Goal: Information Seeking & Learning: Learn about a topic

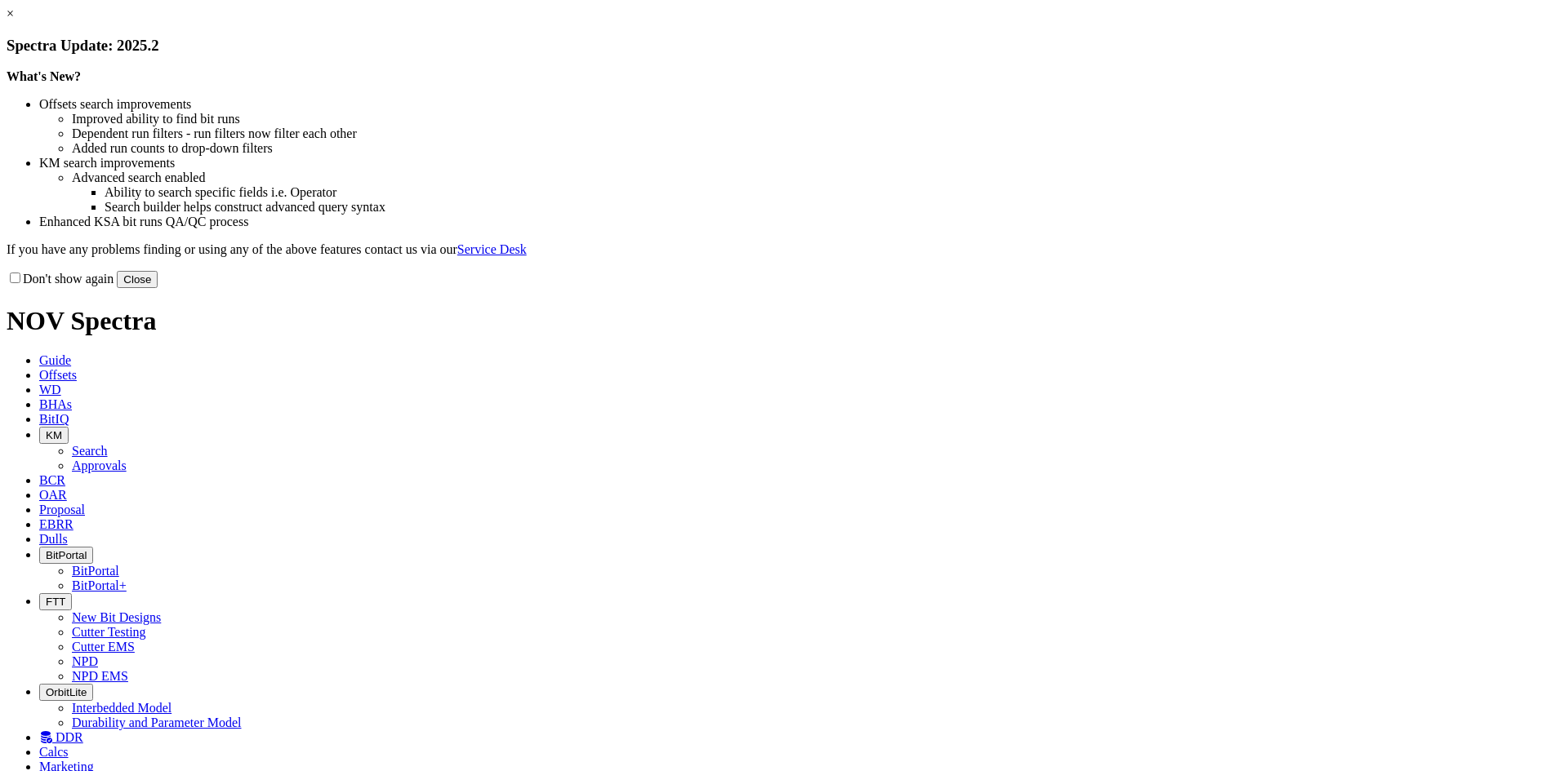
click at [158, 288] on button "Close" at bounding box center [137, 279] width 41 height 18
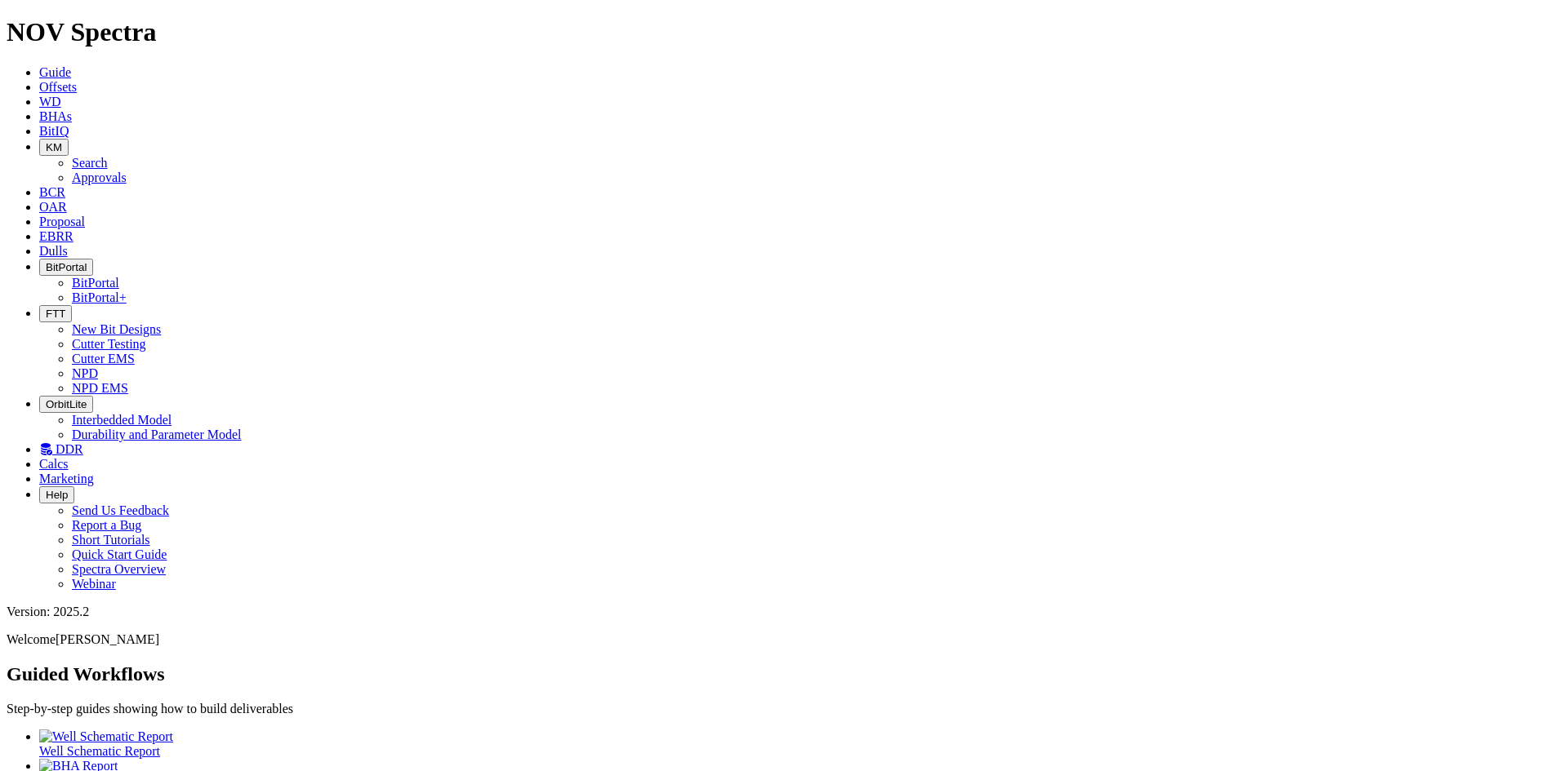
click at [46, 308] on icon "button" at bounding box center [46, 313] width 0 height 13
click at [146, 337] on link "Cutter Testing" at bounding box center [108, 343] width 74 height 14
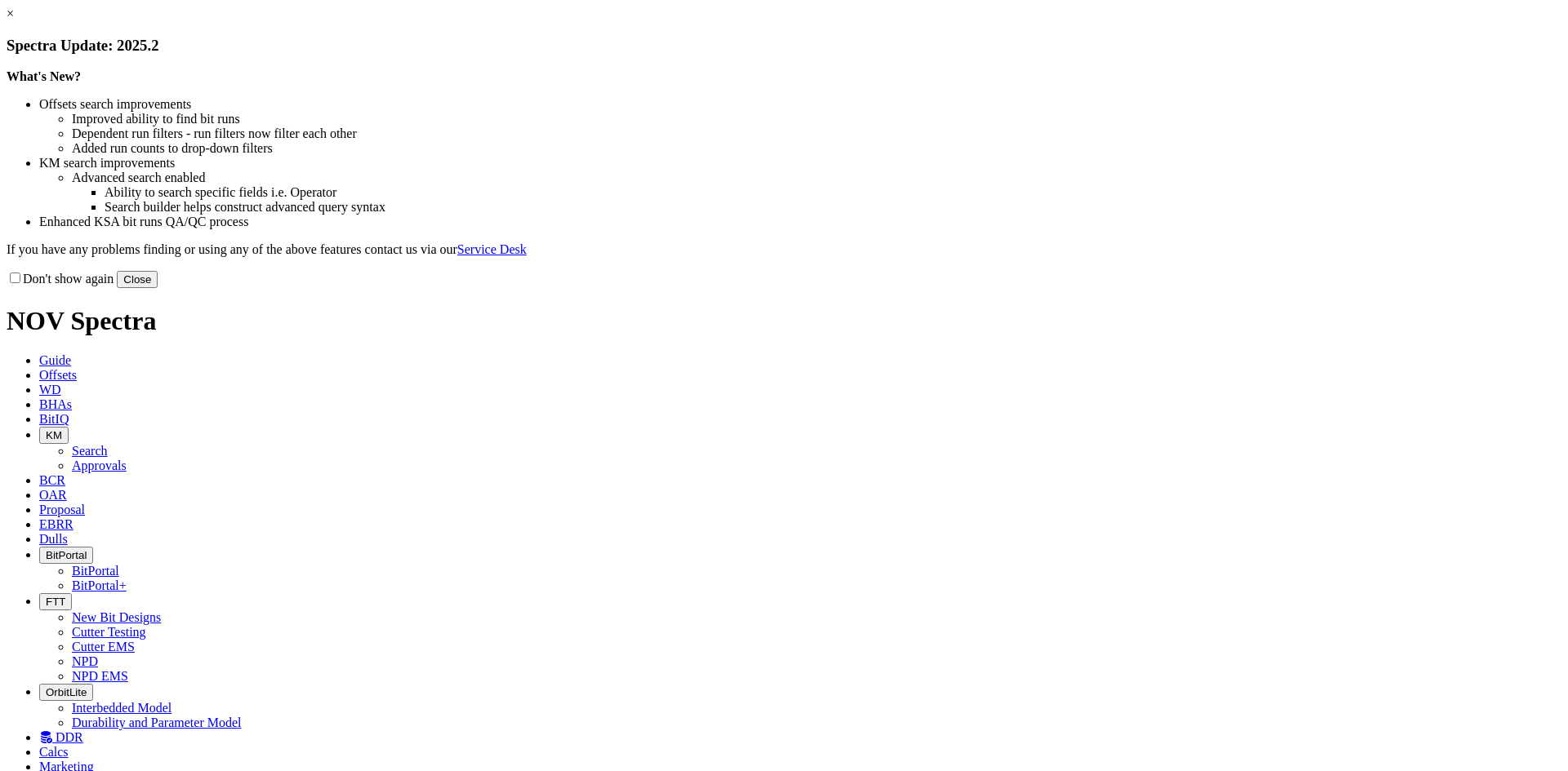
click at [158, 288] on button "Close" at bounding box center [137, 279] width 41 height 18
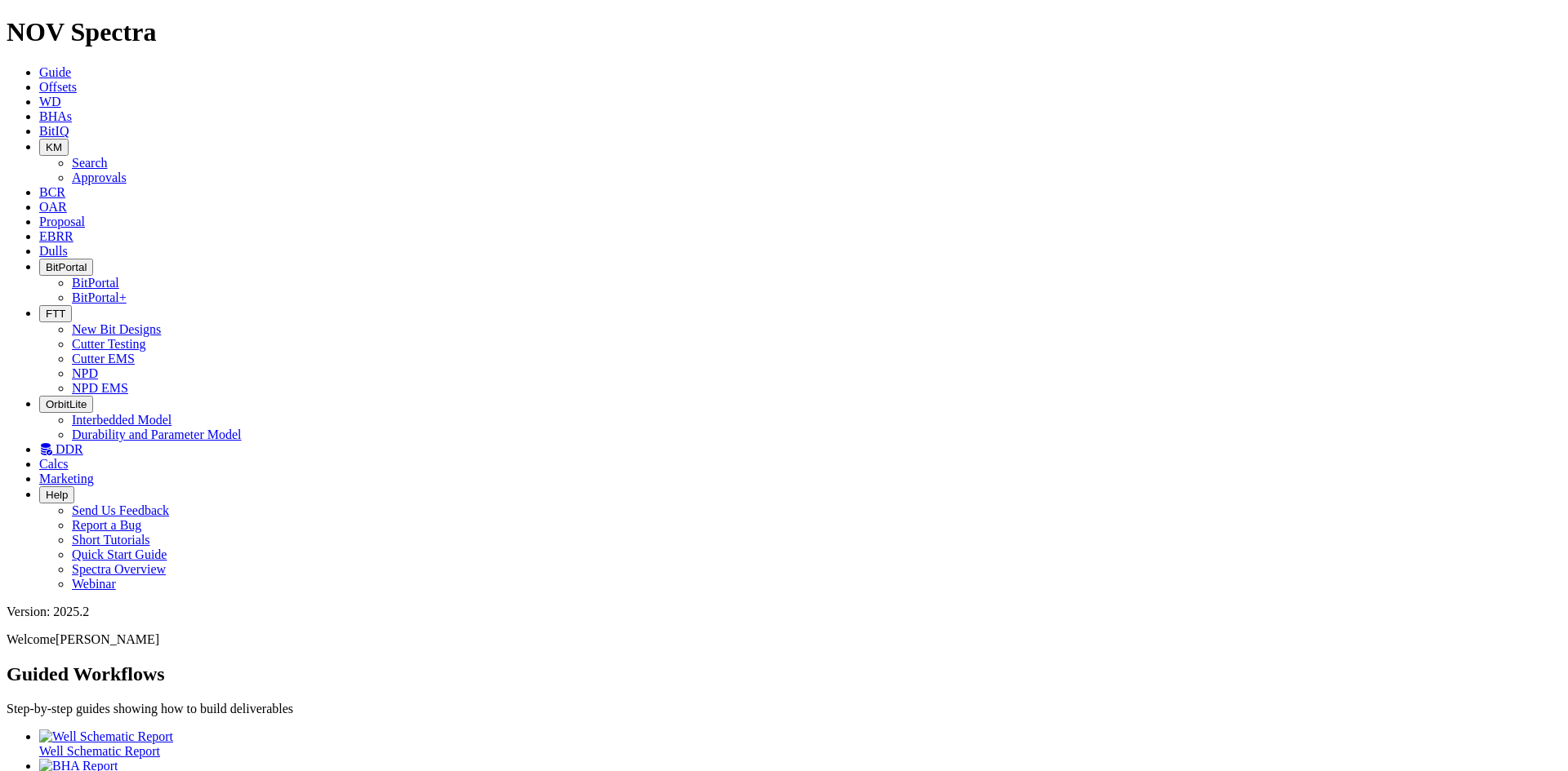
click at [68, 124] on span "BitIQ" at bounding box center [53, 131] width 29 height 14
click at [62, 141] on span "KM" at bounding box center [54, 147] width 17 height 13
click at [108, 156] on link "Search" at bounding box center [89, 163] width 36 height 14
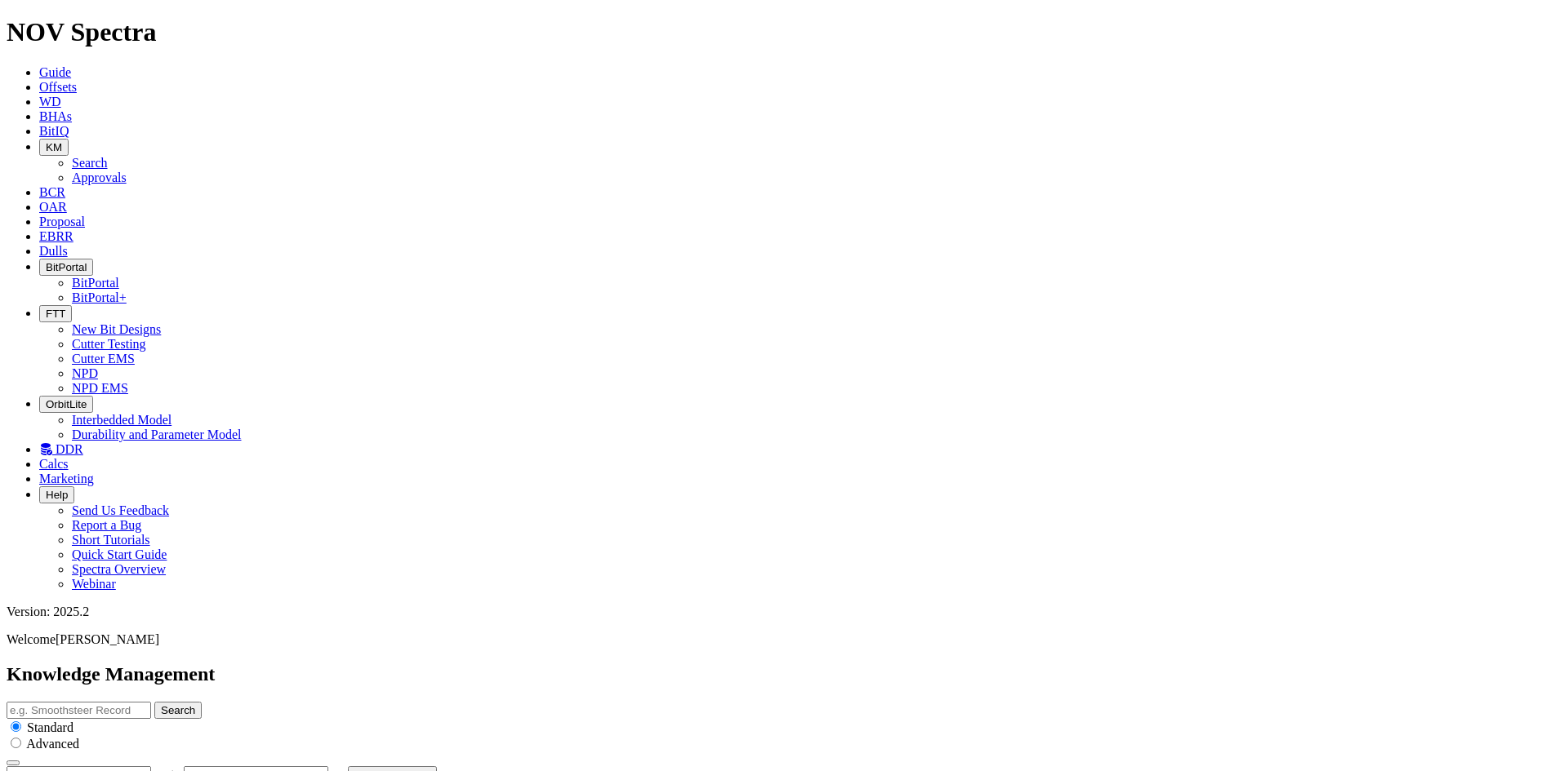
click at [168, 770] on button "button" at bounding box center [161, 779] width 13 height 5
type input "8/17/25"
click at [67, 200] on span "OAR" at bounding box center [53, 207] width 28 height 14
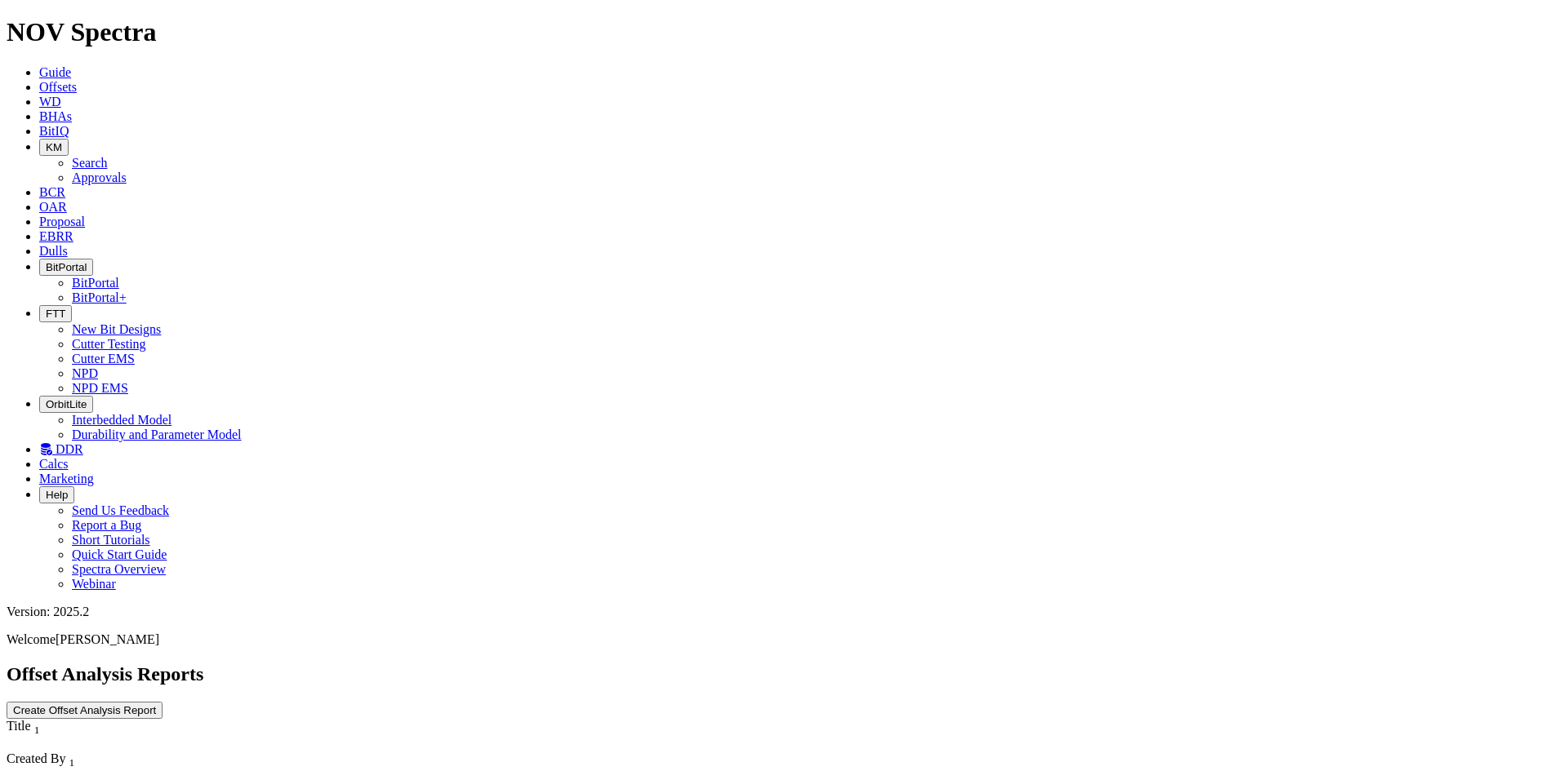
click at [85, 215] on span "Proposal" at bounding box center [62, 222] width 46 height 14
click at [68, 244] on span "Dulls" at bounding box center [53, 251] width 28 height 14
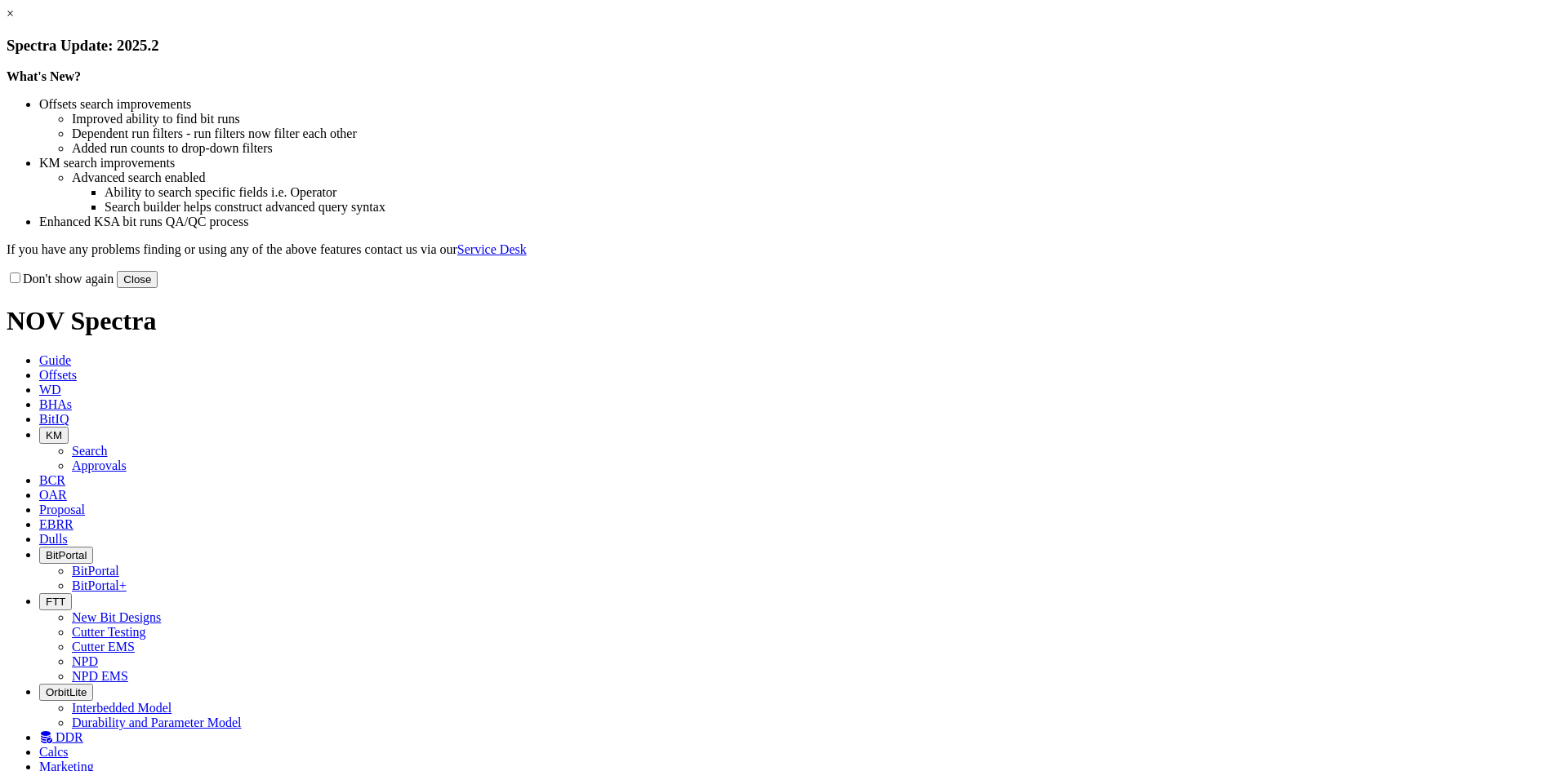
click at [158, 288] on button "Close" at bounding box center [137, 279] width 41 height 18
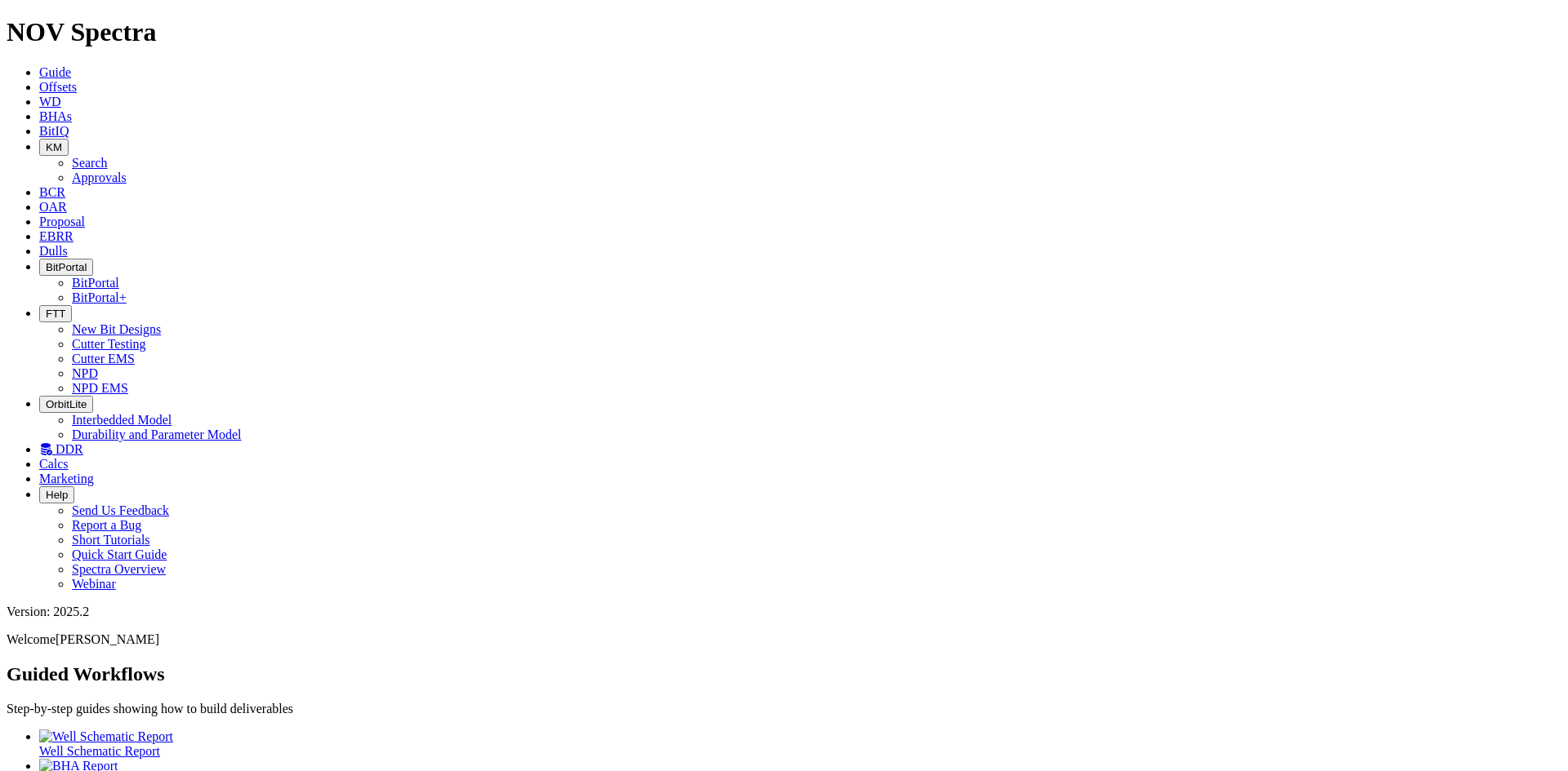
click at [68, 244] on span "Dulls" at bounding box center [53, 251] width 28 height 14
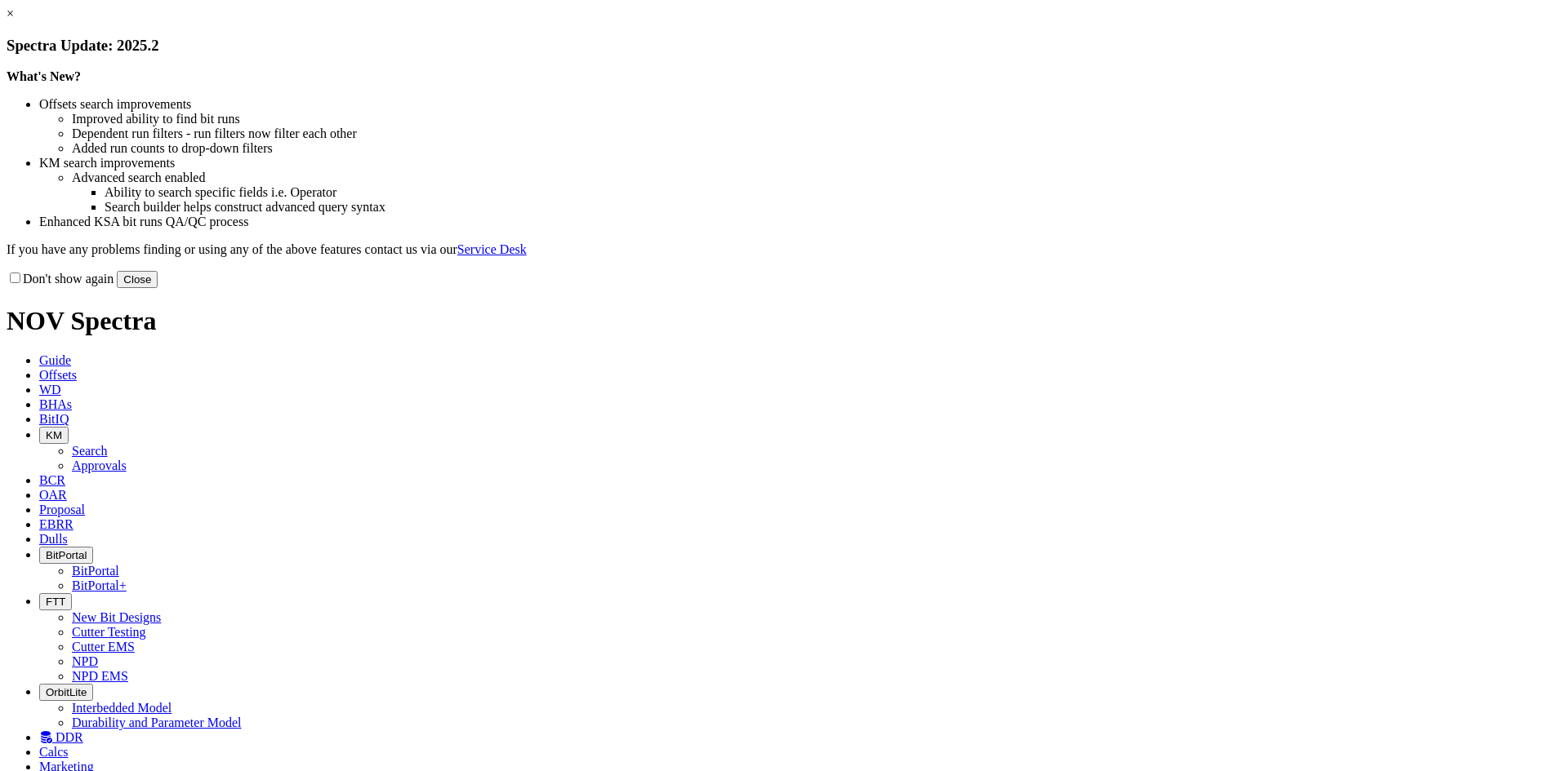
click at [158, 288] on button "Close" at bounding box center [137, 279] width 41 height 18
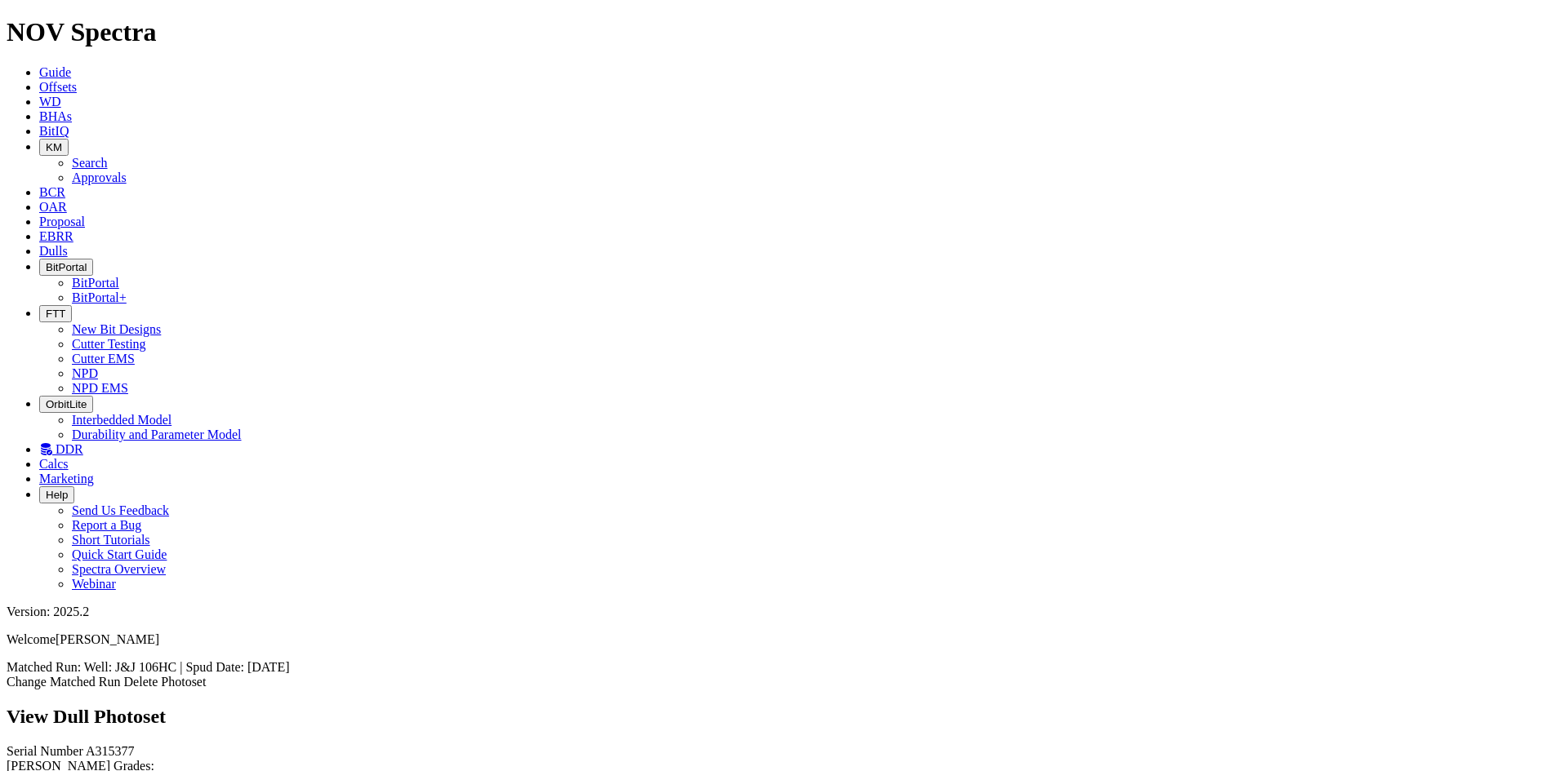
click at [72, 305] on button "FTT" at bounding box center [55, 313] width 33 height 18
click at [98, 367] on link "NPD" at bounding box center [84, 373] width 26 height 14
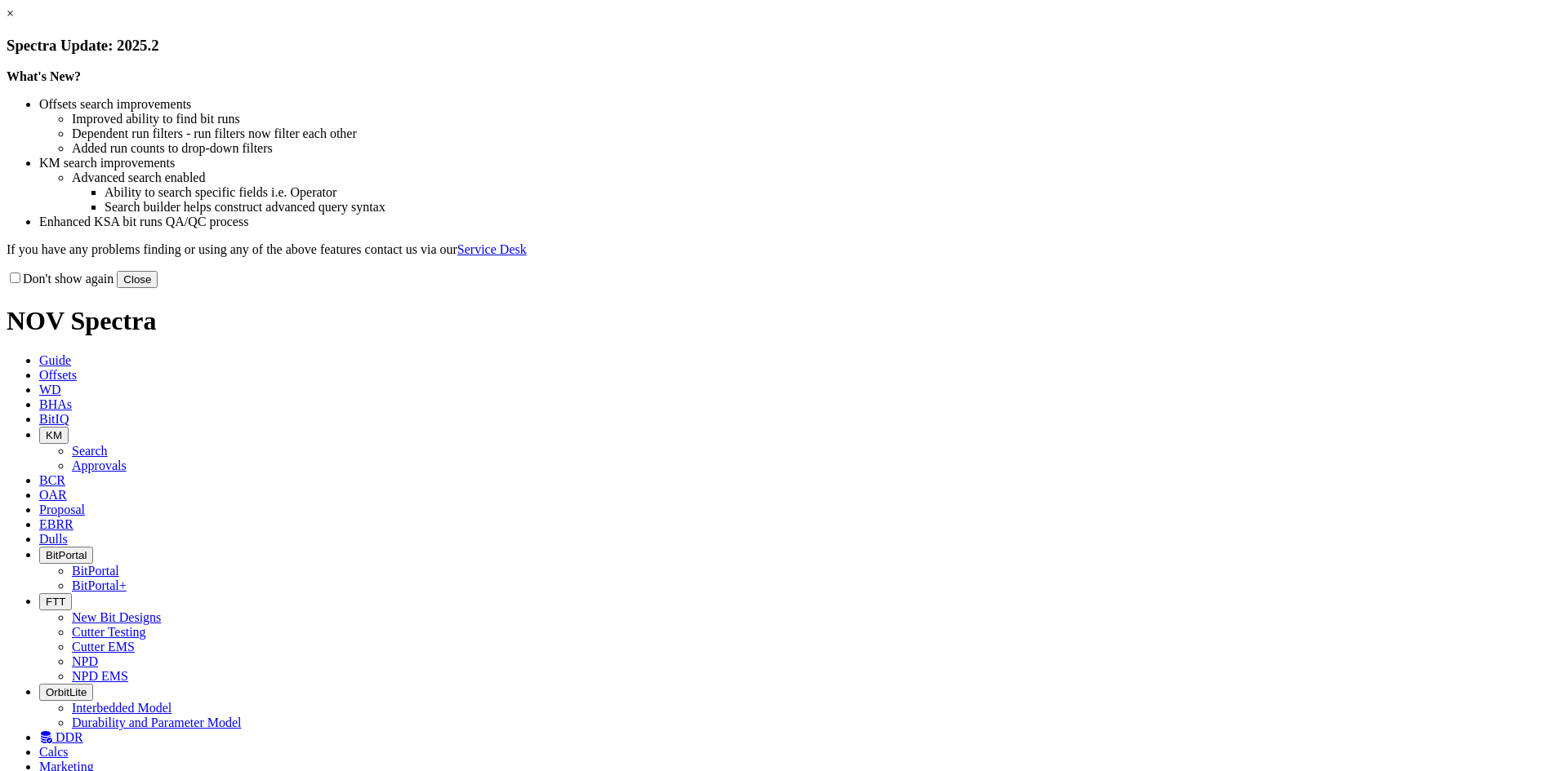
click at [158, 288] on button "Close" at bounding box center [137, 279] width 41 height 18
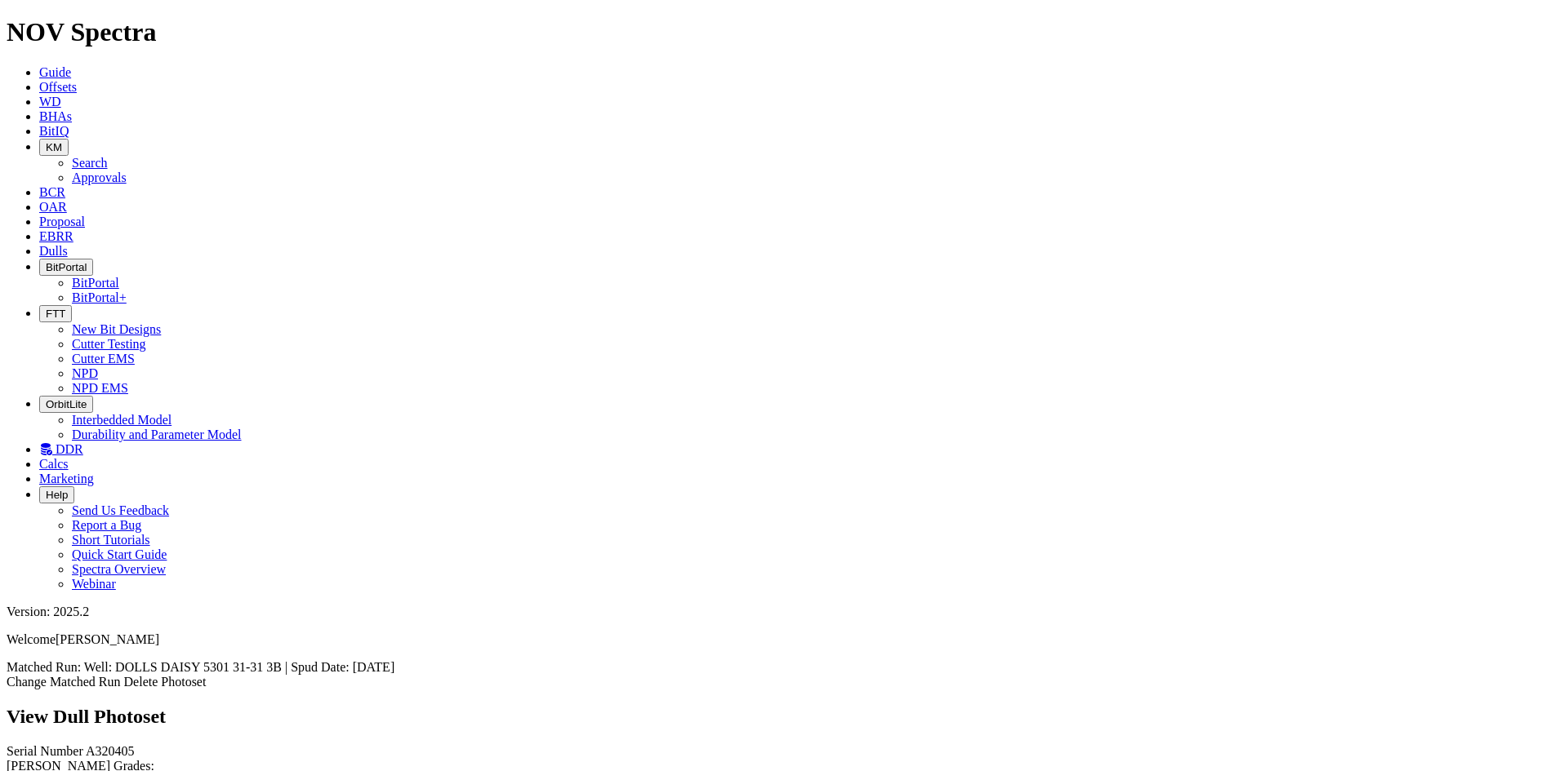
scroll to position [82, 0]
click at [77, 80] on span "Offsets" at bounding box center [58, 87] width 38 height 14
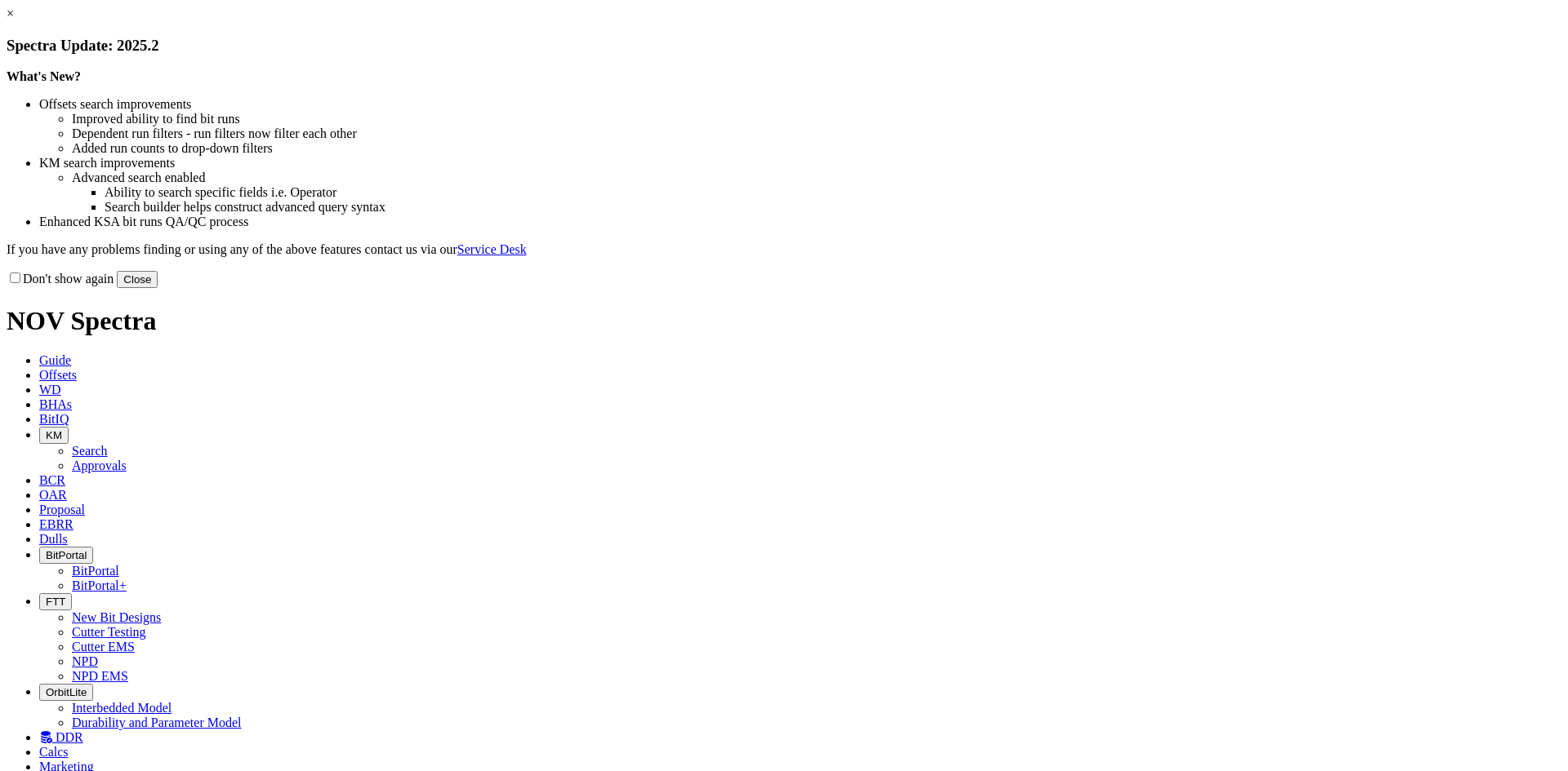
click at [158, 288] on button "Close" at bounding box center [137, 279] width 41 height 18
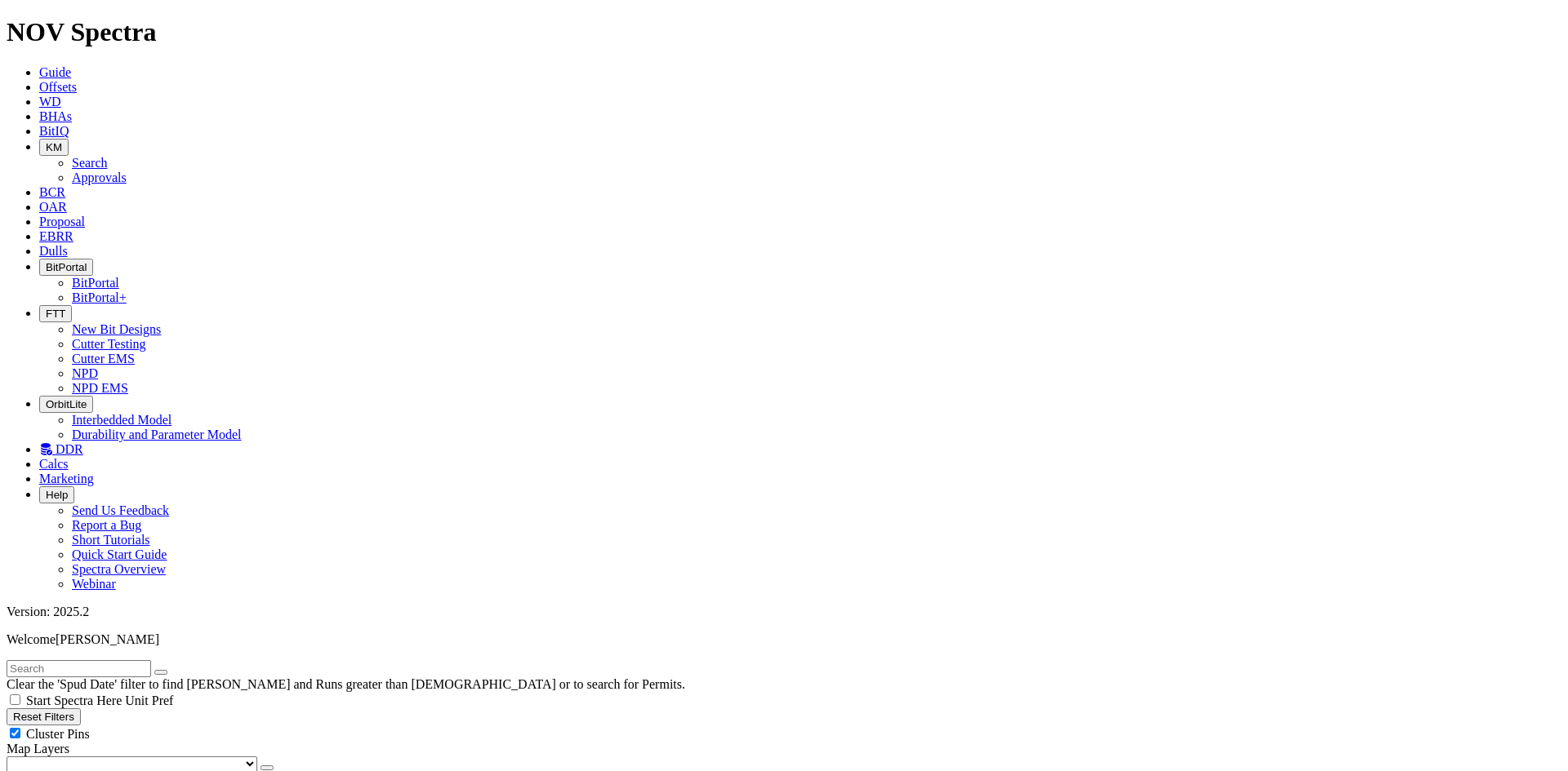
click at [83, 660] on input "text" at bounding box center [78, 668] width 144 height 18
type input "a320405"
radio input "true"
radio input "false"
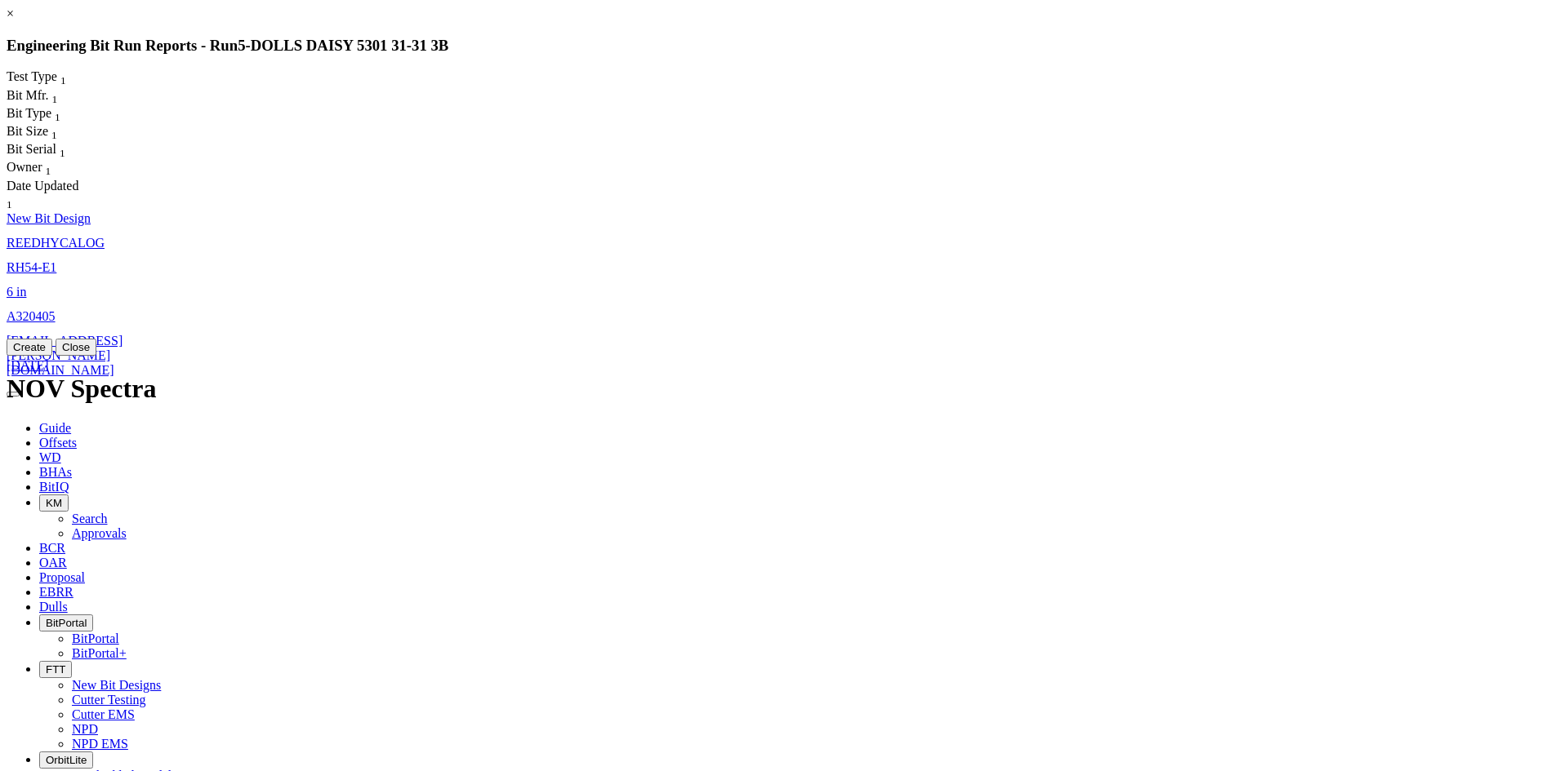
click at [104, 236] on span "REEDHYCALOG" at bounding box center [56, 243] width 98 height 14
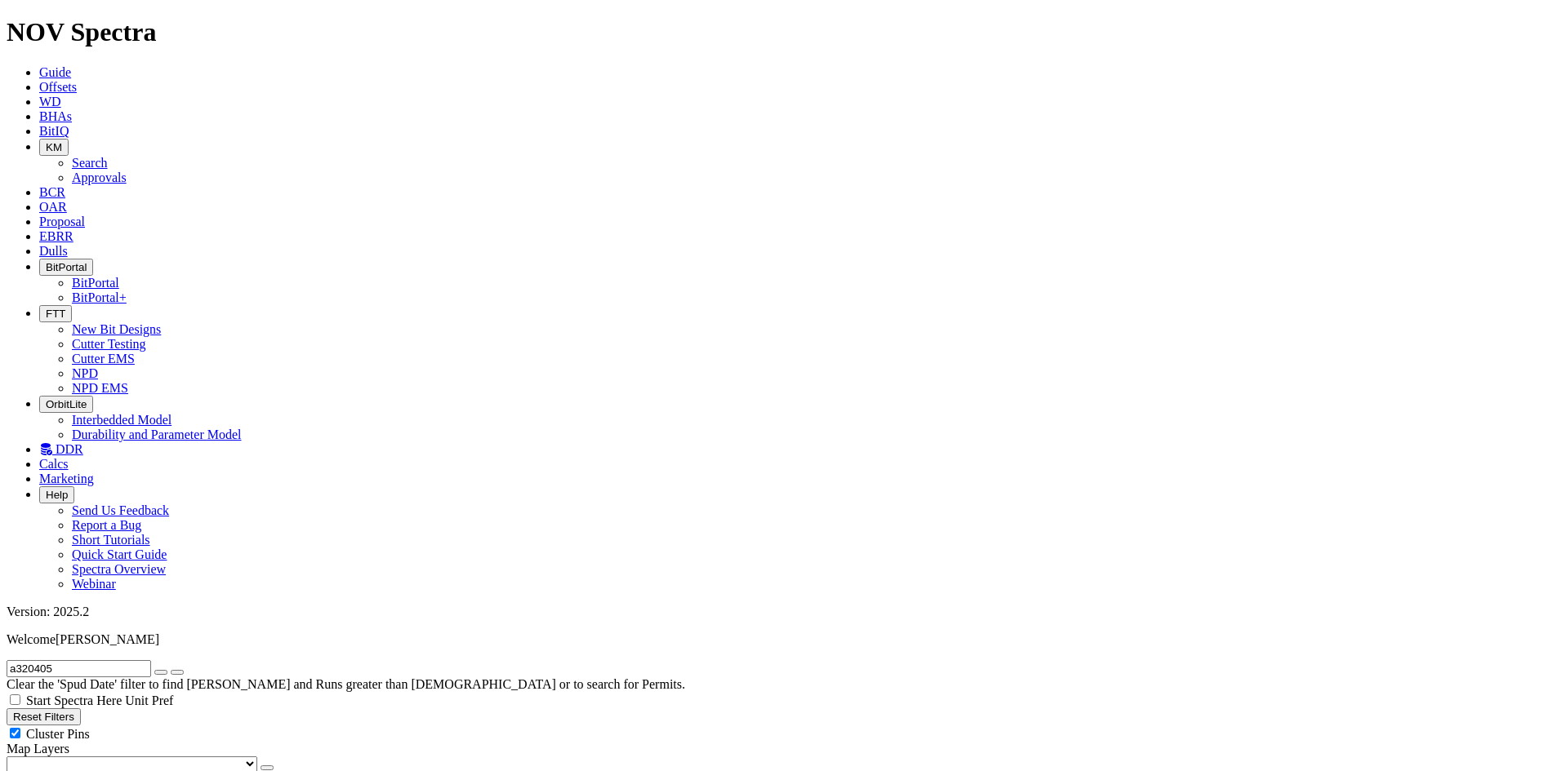
click at [68, 660] on input "a320405" at bounding box center [78, 668] width 144 height 18
type input "a315377"
radio input "false"
radio input "true"
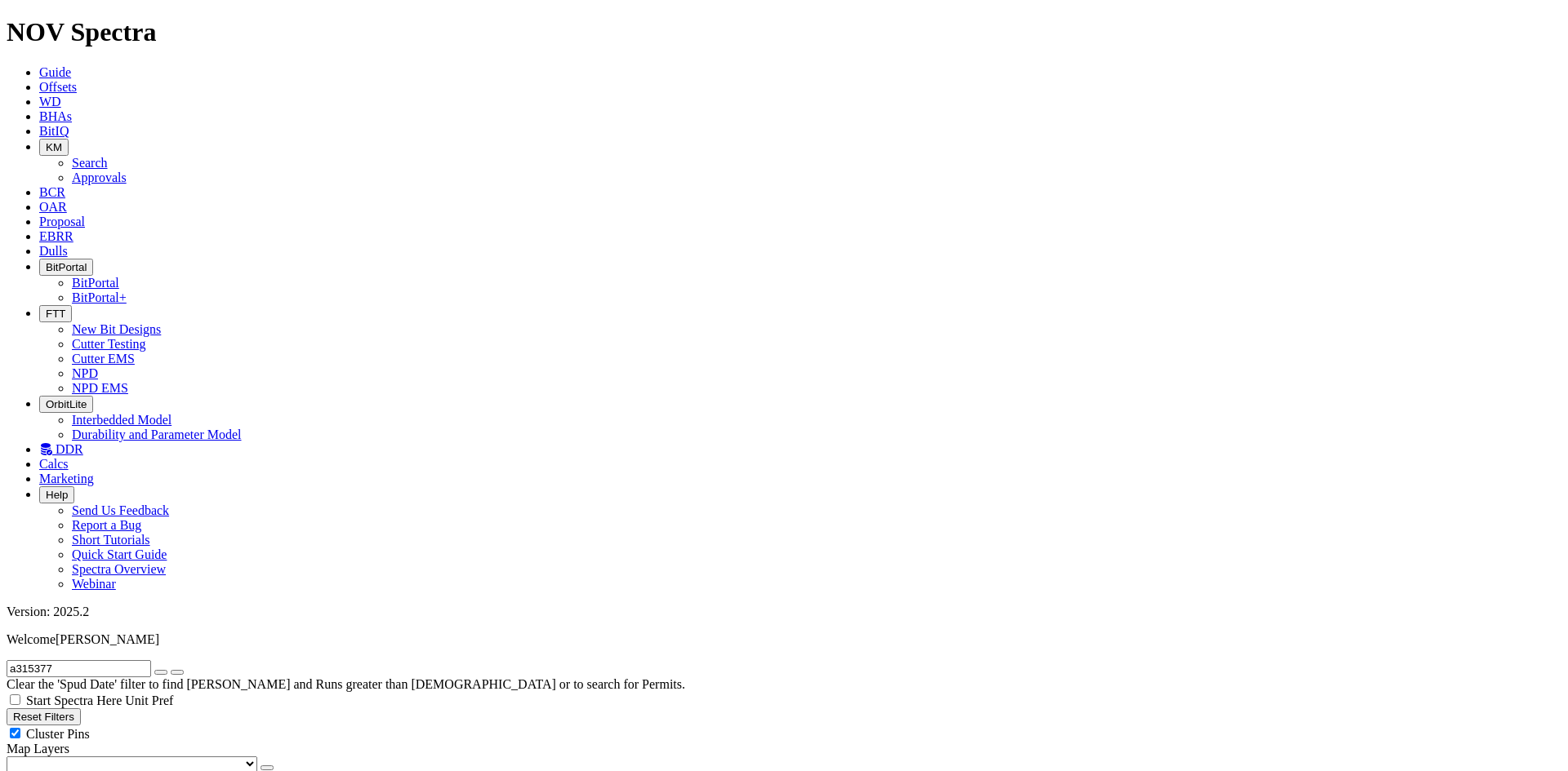
type input "a315377"
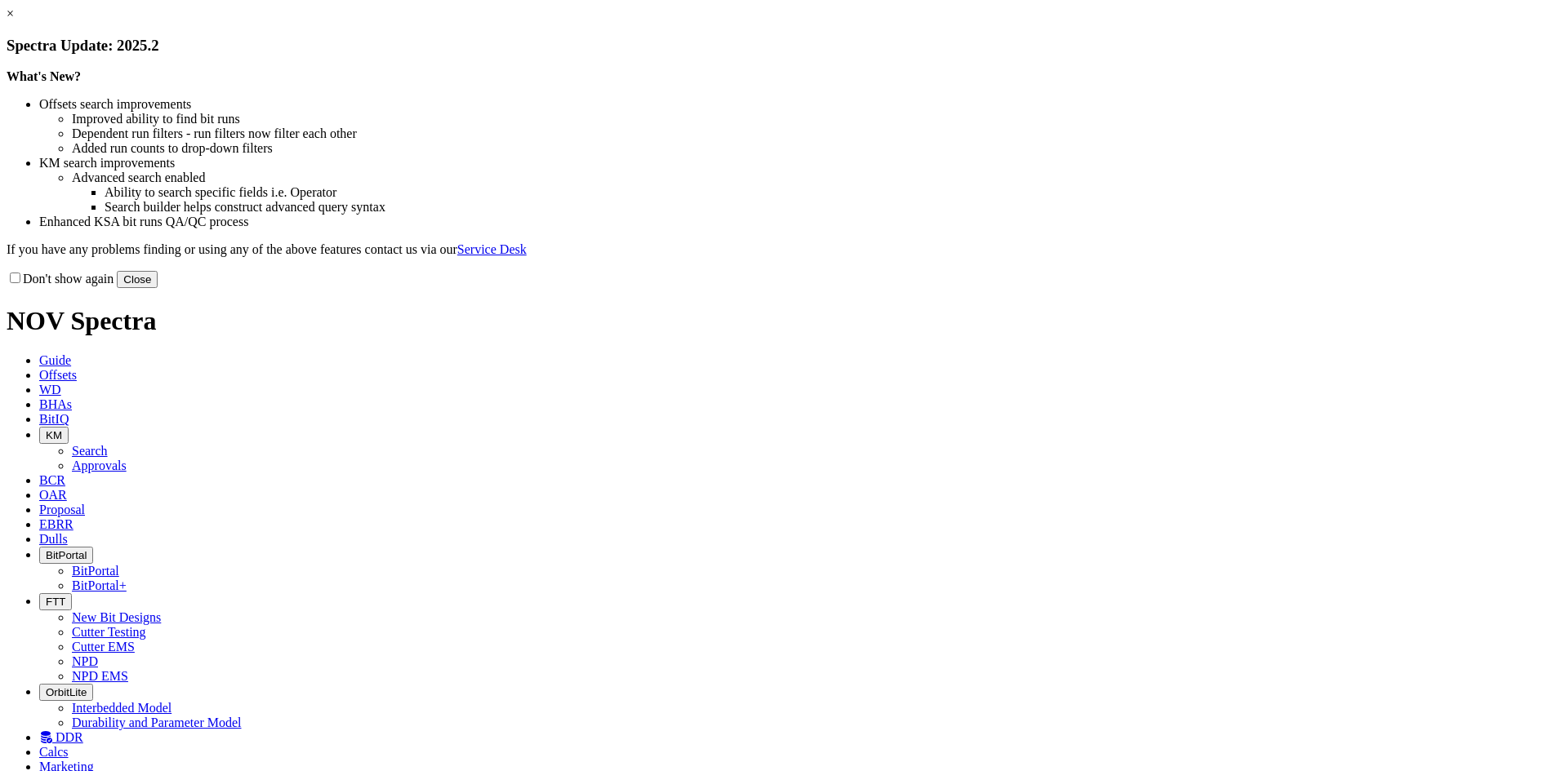
select select "New Bit Design"
click at [158, 288] on button "Close" at bounding box center [137, 279] width 41 height 18
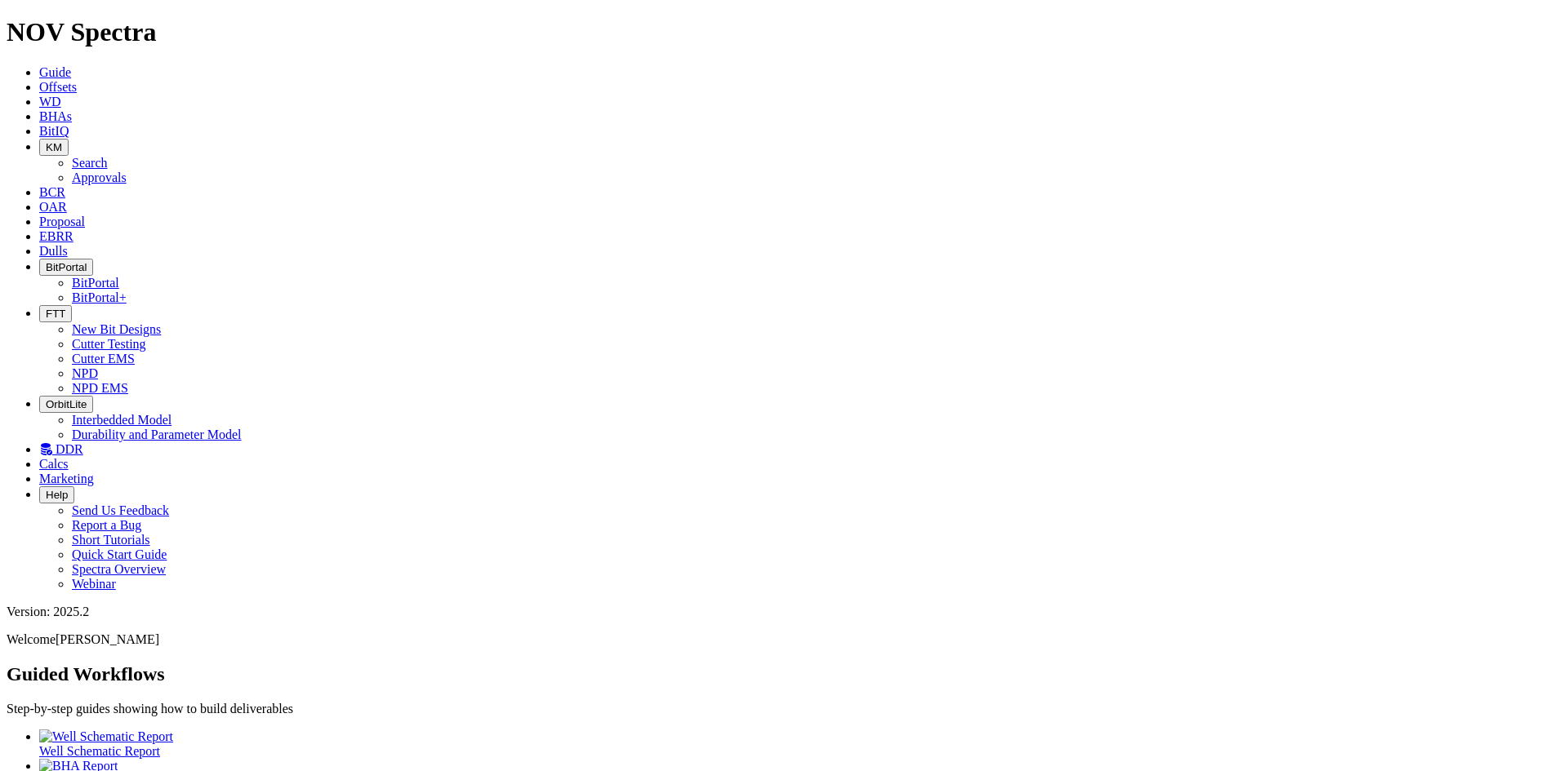
click at [68, 244] on span "Dulls" at bounding box center [53, 251] width 28 height 14
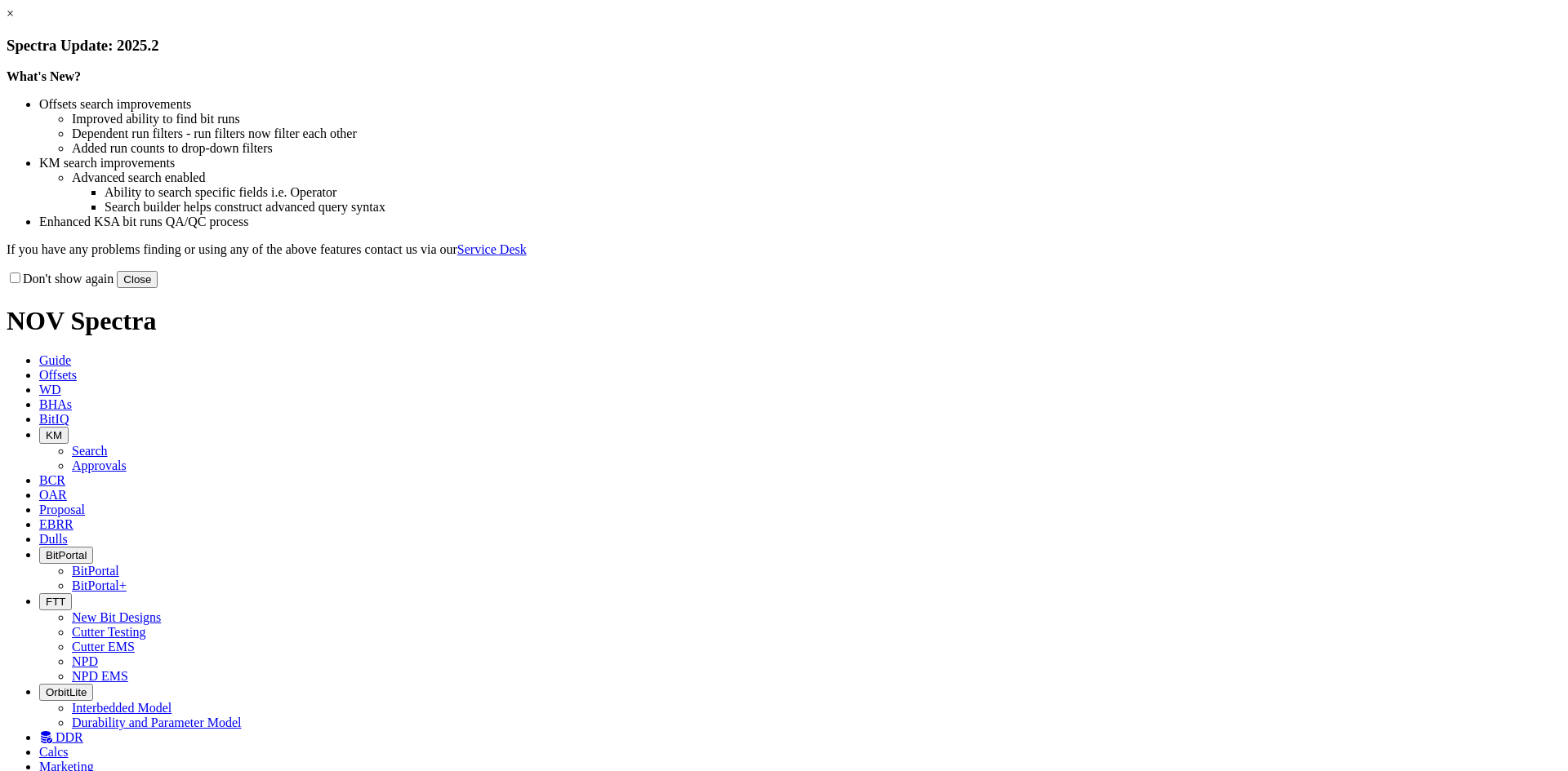
click at [158, 288] on button "Close" at bounding box center [137, 279] width 41 height 18
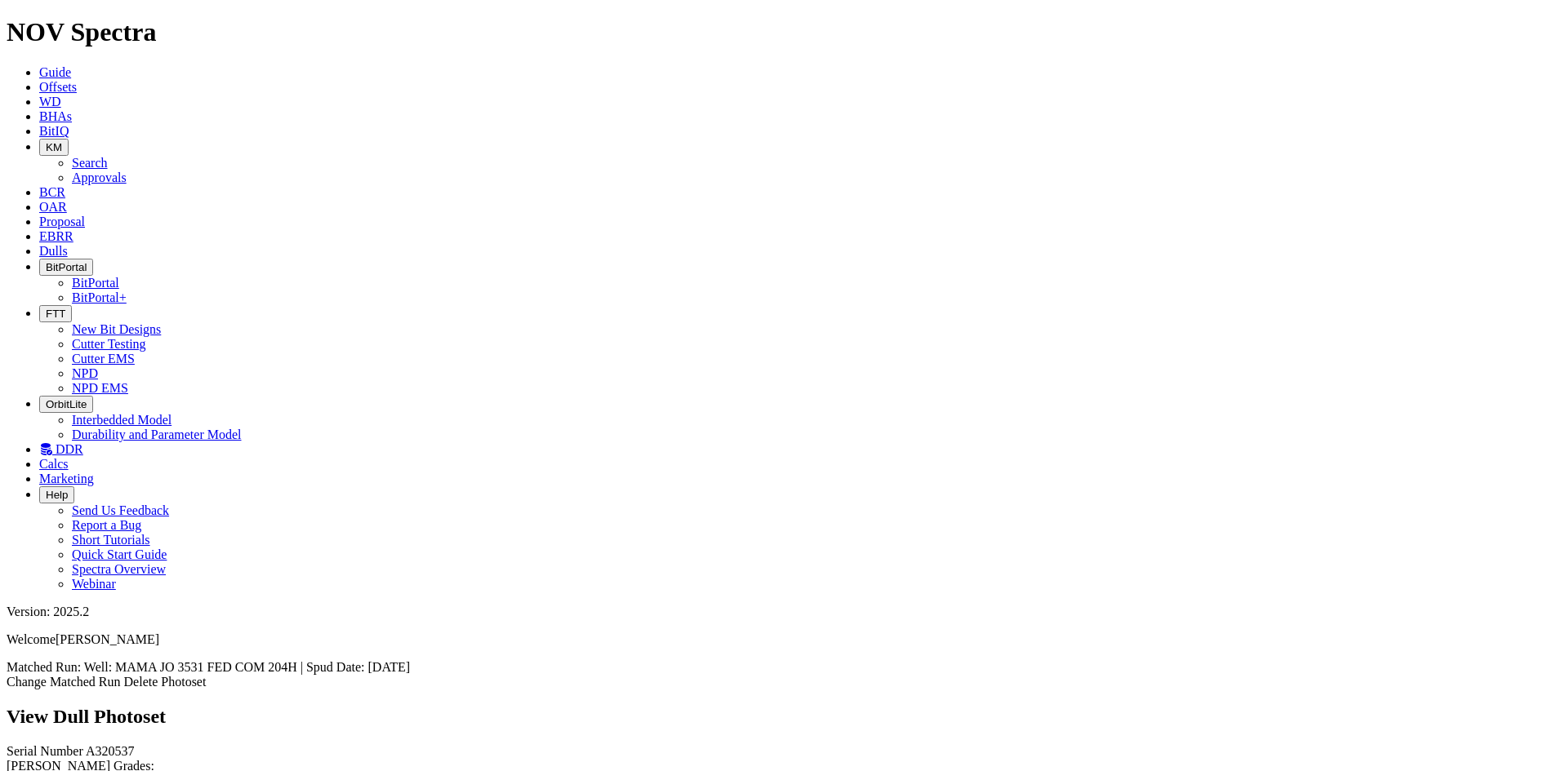
scroll to position [163, 0]
